Goal: Information Seeking & Learning: Check status

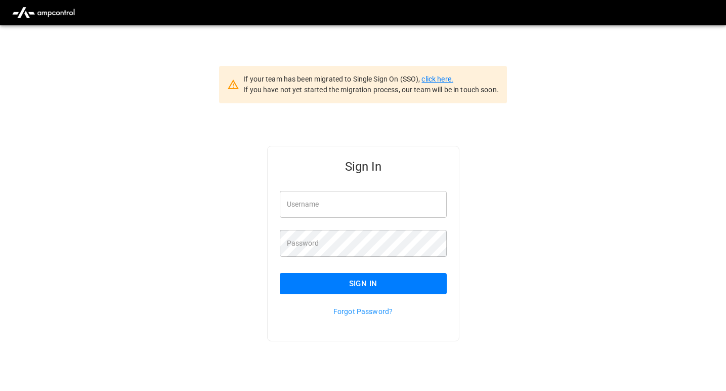
click at [439, 77] on link "click here." at bounding box center [437, 79] width 31 height 8
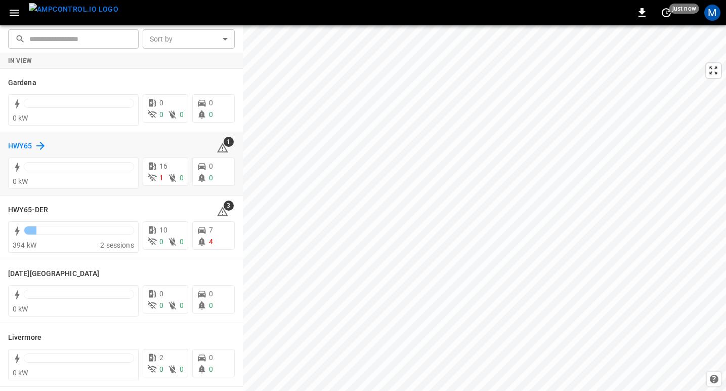
click at [20, 143] on h6 "HWY65" at bounding box center [20, 146] width 24 height 11
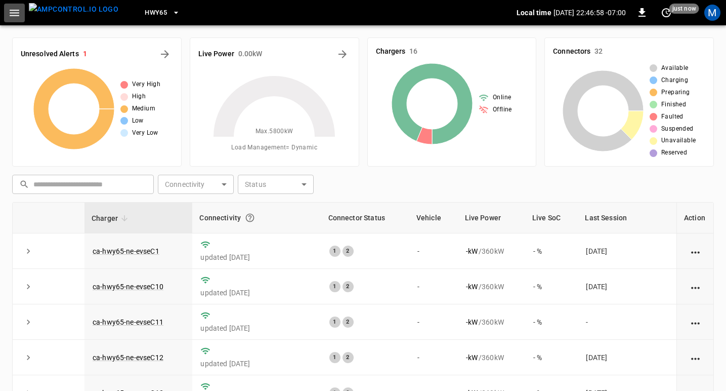
click at [14, 16] on icon "button" at bounding box center [14, 13] width 13 height 13
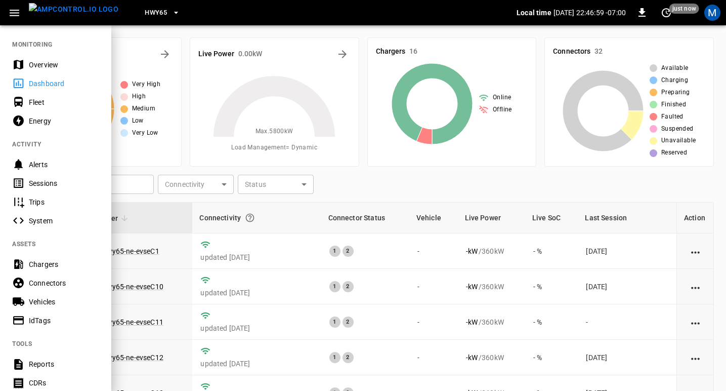
click at [48, 183] on div "Sessions" at bounding box center [64, 183] width 70 height 10
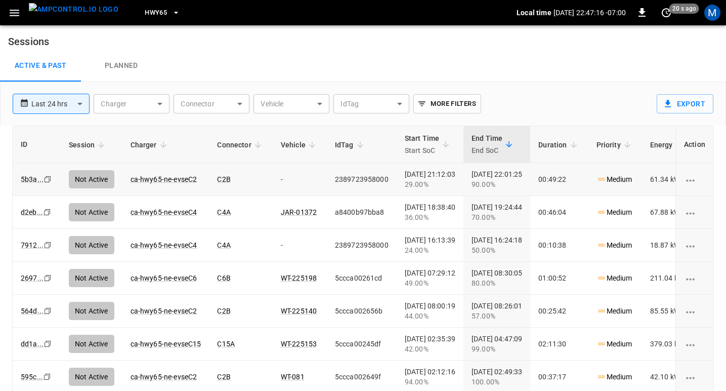
click at [46, 178] on icon "Copy" at bounding box center [48, 179] width 8 height 8
click at [148, 13] on span "HWY65" at bounding box center [156, 13] width 22 height 12
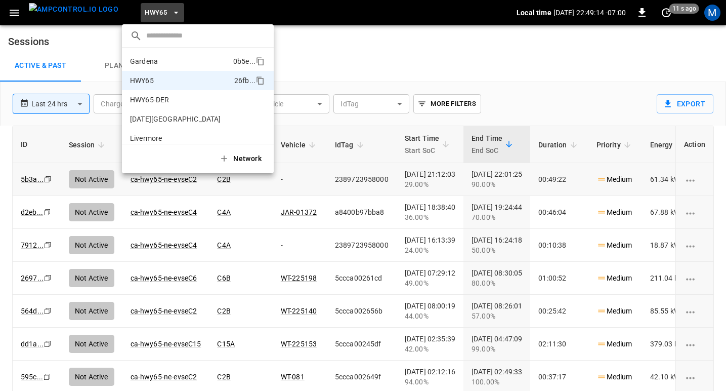
scroll to position [16, 0]
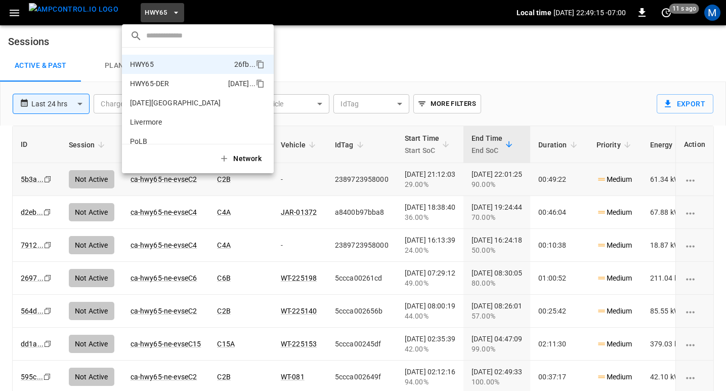
click at [158, 86] on p "HWY65-DER" at bounding box center [177, 83] width 94 height 10
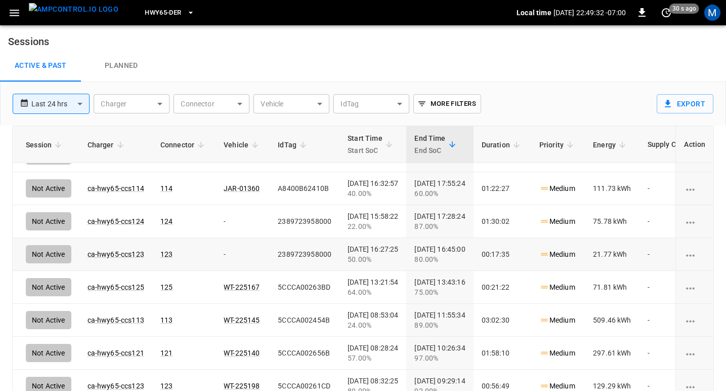
scroll to position [131, 43]
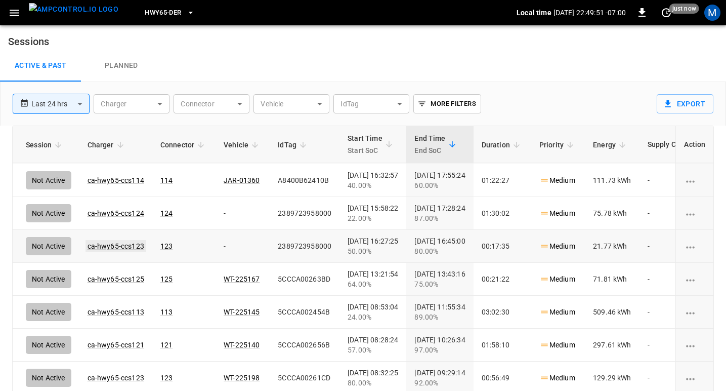
click at [125, 244] on link "ca-hwy65-ccs123" at bounding box center [116, 246] width 61 height 12
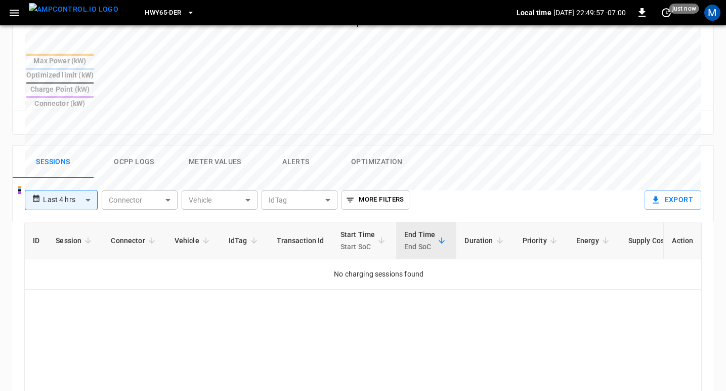
scroll to position [402, 0]
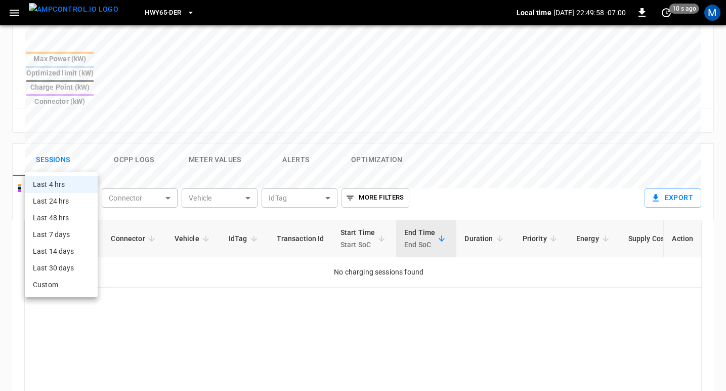
click at [91, 166] on body "**********" at bounding box center [363, 65] width 726 height 935
click at [62, 200] on li "Last 24 hrs" at bounding box center [61, 201] width 73 height 17
type input "**********"
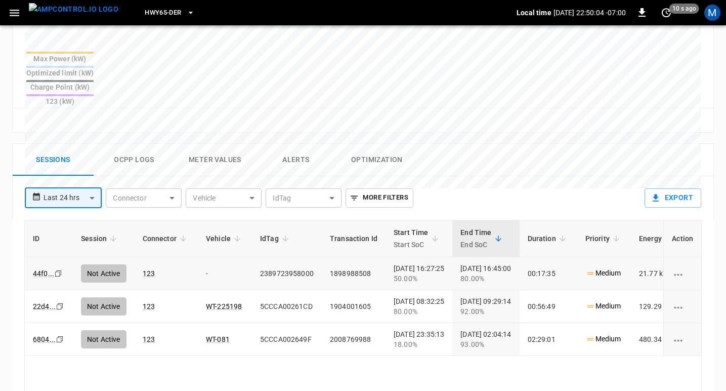
click at [57, 269] on icon "Copy" at bounding box center [58, 273] width 8 height 8
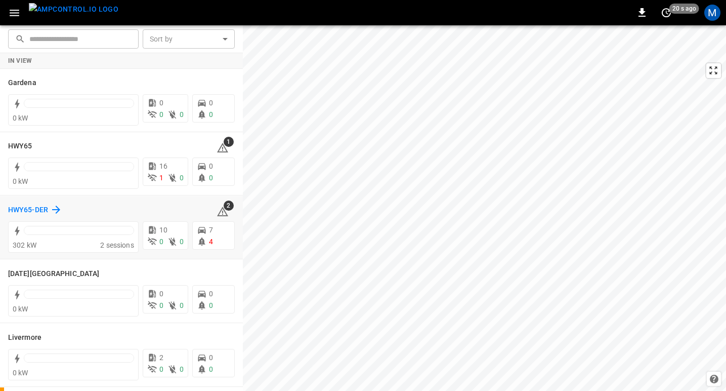
click at [32, 208] on h6 "HWY65-DER" at bounding box center [28, 209] width 40 height 11
